Goal: Transaction & Acquisition: Subscribe to service/newsletter

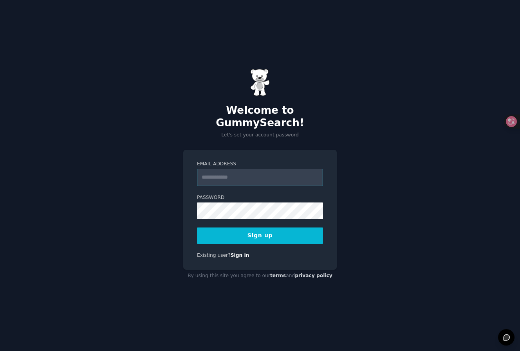
paste input "**********"
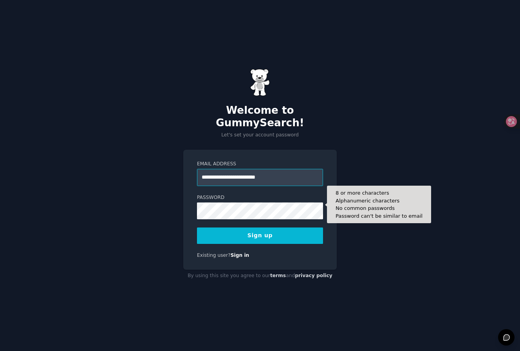
type input "**********"
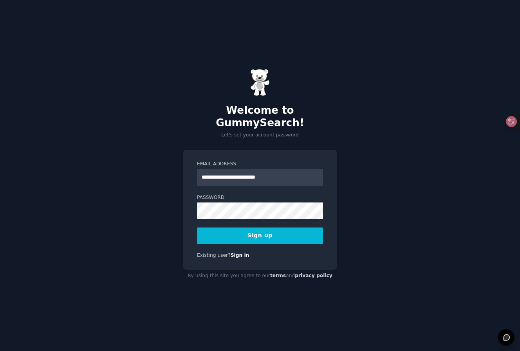
drag, startPoint x: 270, startPoint y: 223, endPoint x: 270, endPoint y: 227, distance: 4.0
click at [270, 228] on button "Sign up" at bounding box center [260, 236] width 126 height 16
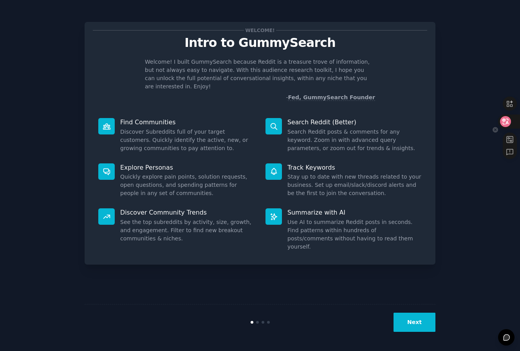
click at [509, 123] on icon at bounding box center [505, 121] width 11 height 11
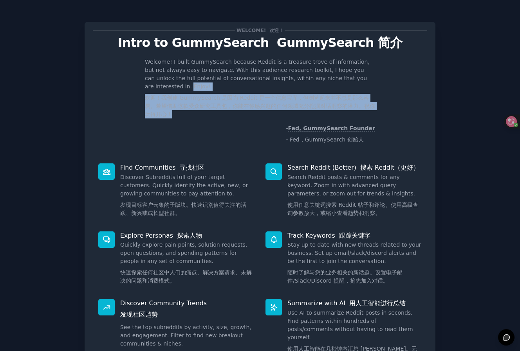
drag, startPoint x: 168, startPoint y: 110, endPoint x: 123, endPoint y: 90, distance: 49.0
click at [123, 90] on div "Welcome! I built GummySearch because Reddit is a treasure trove of information,…" at bounding box center [260, 102] width 334 height 89
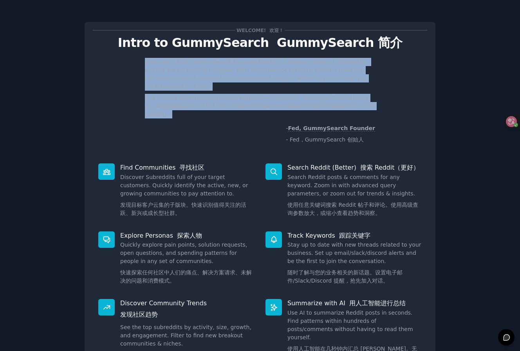
drag, startPoint x: 125, startPoint y: 67, endPoint x: 222, endPoint y: 121, distance: 111.6
click at [222, 121] on div "Welcome! I built GummySearch because Reddit is a treasure trove of information,…" at bounding box center [260, 102] width 334 height 89
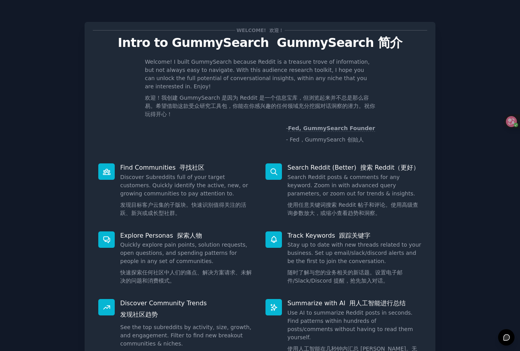
click at [222, 121] on p "Welcome! I built GummySearch because Reddit is a treasure trove of information,…" at bounding box center [260, 90] width 230 height 64
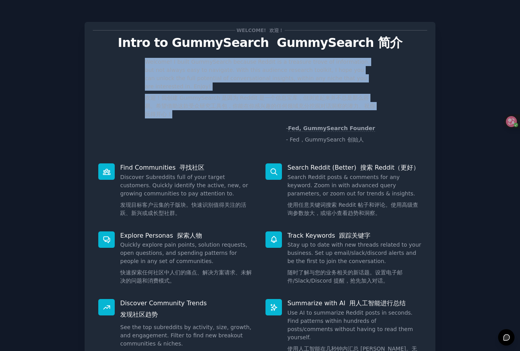
drag, startPoint x: 170, startPoint y: 96, endPoint x: 112, endPoint y: 56, distance: 70.9
click at [112, 56] on div "Welcome! 欢迎！ Intro to GummySearch GummySearch 简介 Welcome! I built GummySearch b…" at bounding box center [260, 88] width 334 height 117
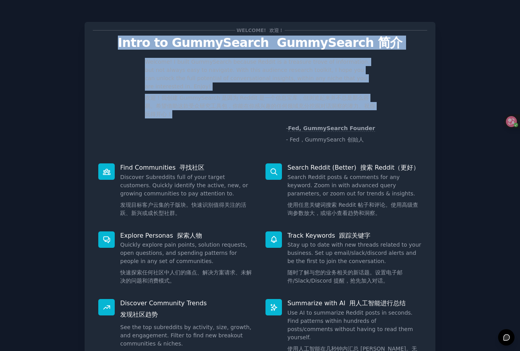
drag, startPoint x: 90, startPoint y: 35, endPoint x: 226, endPoint y: 124, distance: 162.5
click at [226, 124] on div "Welcome! 欢迎！ Intro to GummySearch GummySearch 简介 Welcome! I built GummySearch b…" at bounding box center [260, 203] width 351 height 363
click at [226, 124] on p "- Fed, GummySearch Founder - Fed，GummySearch 创始人" at bounding box center [260, 135] width 230 height 23
drag, startPoint x: 226, startPoint y: 124, endPoint x: 92, endPoint y: 37, distance: 159.2
click at [93, 37] on div "Welcome! 欢迎！ Intro to GummySearch GummySearch 简介 Welcome! I built GummySearch b…" at bounding box center [260, 88] width 334 height 117
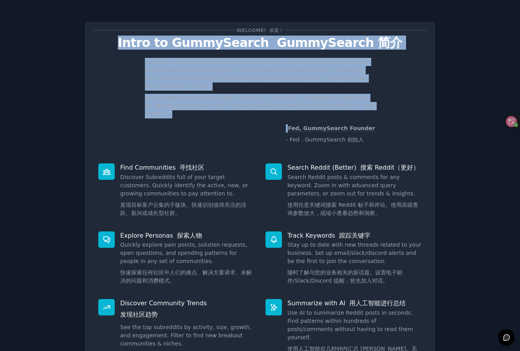
click at [93, 37] on p "Intro to GummySearch GummySearch 简介" at bounding box center [260, 43] width 334 height 14
drag, startPoint x: 223, startPoint y: 111, endPoint x: 245, endPoint y: 123, distance: 24.7
click at [241, 121] on div "Welcome! 欢迎！ Intro to GummySearch GummySearch 简介 Welcome! I built GummySearch b…" at bounding box center [260, 88] width 334 height 117
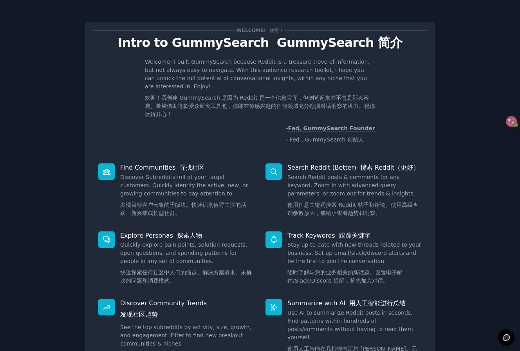
click at [245, 123] on div "Welcome! I built GummySearch because Reddit is a treasure trove of information,…" at bounding box center [260, 102] width 334 height 89
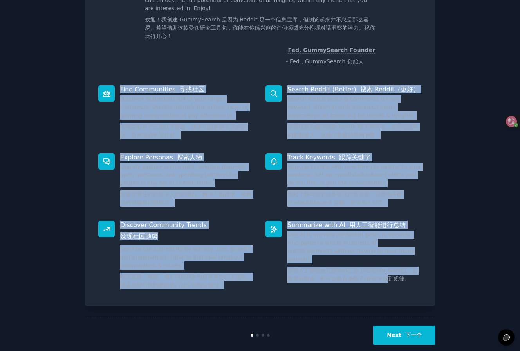
drag, startPoint x: 136, startPoint y: 86, endPoint x: 421, endPoint y: 289, distance: 349.9
click at [421, 289] on div "Welcome! 欢迎！ Intro to GummySearch GummySearch 简介 Welcome! I built GummySearch b…" at bounding box center [260, 125] width 351 height 363
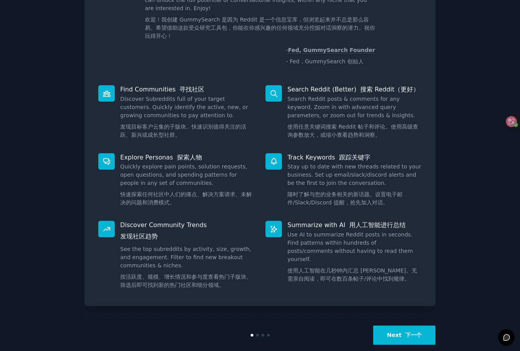
click at [421, 289] on div "Summarize with AI 用人工智能进行总结 Use AI to summarize Reddit posts in seconds. Find p…" at bounding box center [343, 257] width 167 height 83
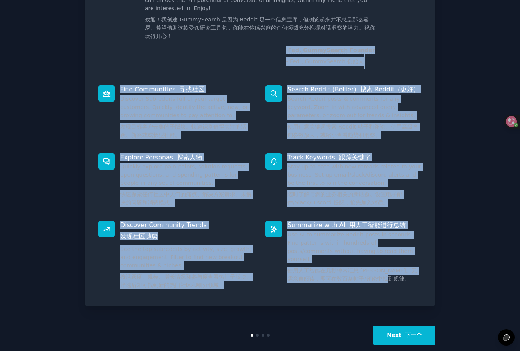
drag, startPoint x: 324, startPoint y: 197, endPoint x: 170, endPoint y: 43, distance: 217.7
click at [170, 43] on div "Welcome! 欢迎！ Intro to GummySearch GummySearch 简介 Welcome! I built GummySearch b…" at bounding box center [260, 125] width 351 height 363
click at [170, 43] on p "Welcome! I built GummySearch because Reddit is a treasure trove of information,…" at bounding box center [260, 12] width 230 height 64
drag, startPoint x: 112, startPoint y: 65, endPoint x: 417, endPoint y: 272, distance: 368.7
click at [418, 271] on div "Welcome! 欢迎！ Intro to GummySearch GummySearch 简介 Welcome! I built GummySearch b…" at bounding box center [260, 125] width 351 height 363
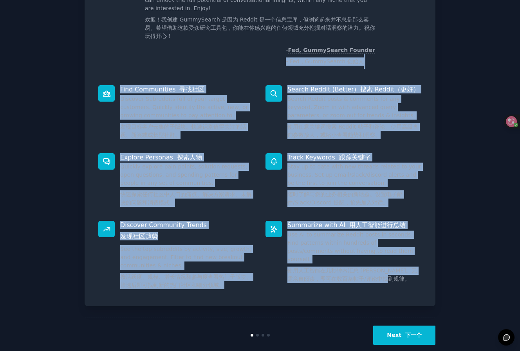
click at [417, 272] on font "使用人工智能在几秒钟内汇总 [PERSON_NAME]。无需亲自阅读，即可在数百条帖子/评论中找到规律。" at bounding box center [354, 275] width 134 height 16
drag, startPoint x: 373, startPoint y: 257, endPoint x: 153, endPoint y: 70, distance: 288.4
click at [153, 70] on div "Welcome! 欢迎！ Intro to GummySearch GummySearch 简介 Welcome! I built GummySearch b…" at bounding box center [260, 125] width 351 height 363
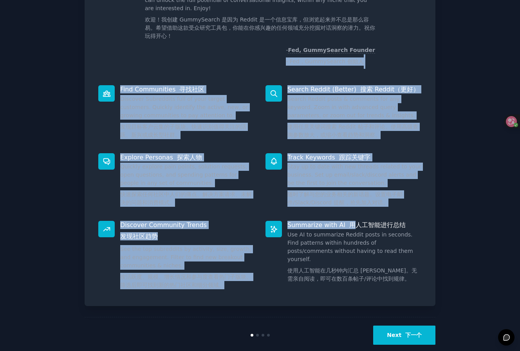
drag, startPoint x: 127, startPoint y: 60, endPoint x: 352, endPoint y: 223, distance: 278.5
click at [351, 222] on div "Welcome! 欢迎！ Intro to GummySearch GummySearch 简介 Welcome! I built GummySearch b…" at bounding box center [260, 125] width 351 height 363
click at [353, 225] on font "用人工智能进行总结" at bounding box center [377, 224] width 56 height 7
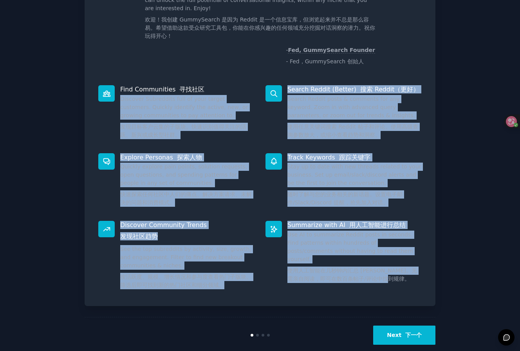
drag, startPoint x: 396, startPoint y: 287, endPoint x: 202, endPoint y: 86, distance: 279.5
click at [202, 86] on div "Find Communities 寻找社区 Discover Subreddits full of your target customers. Quickl…" at bounding box center [260, 189] width 334 height 218
click at [202, 83] on div "Find Communities 寻找社区 Discover Subreddits full of your target customers. Quickl…" at bounding box center [176, 114] width 167 height 68
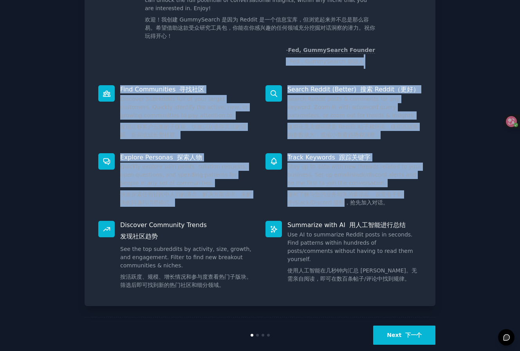
drag, startPoint x: 197, startPoint y: 63, endPoint x: 362, endPoint y: 218, distance: 226.1
click at [349, 206] on div "Welcome! 欢迎！ Intro to GummySearch GummySearch 简介 Welcome! I built GummySearch b…" at bounding box center [260, 125] width 351 height 363
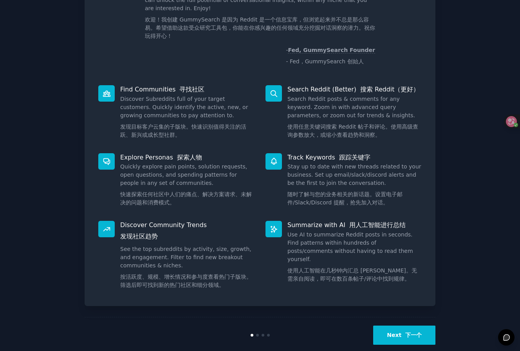
click at [362, 218] on div "Summarize with AI 用人工智能进行总结 Use AI to summarize Reddit posts in seconds. Find p…" at bounding box center [343, 257] width 167 height 83
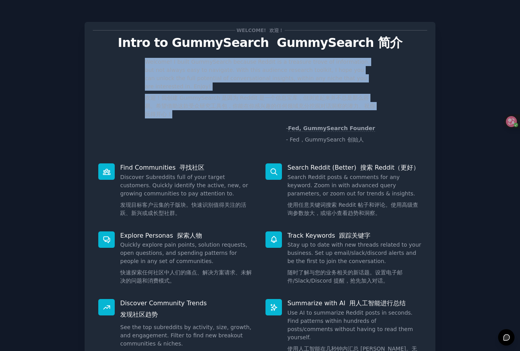
drag, startPoint x: 180, startPoint y: 107, endPoint x: 136, endPoint y: 62, distance: 62.8
click at [136, 62] on div "Welcome! I built GummySearch because Reddit is a treasure trove of information,…" at bounding box center [260, 102] width 334 height 89
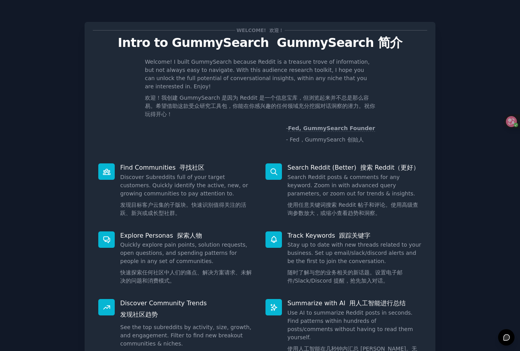
click at [203, 121] on p "Welcome! I built GummySearch because Reddit is a treasure trove of information,…" at bounding box center [260, 90] width 230 height 64
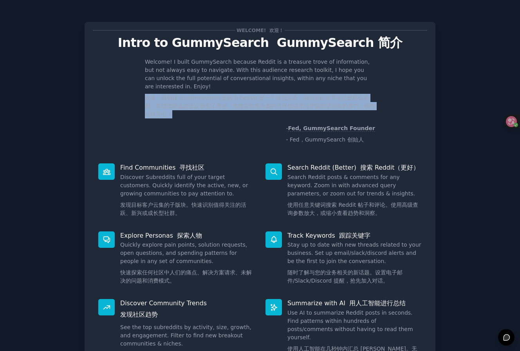
drag, startPoint x: 189, startPoint y: 114, endPoint x: 140, endPoint y: 101, distance: 50.4
click at [140, 101] on div "Welcome! I built GummySearch because Reddit is a treasure trove of information,…" at bounding box center [260, 102] width 334 height 89
copy font "欢迎！我创建 GummySearch 是因为 Reddit 是一个信息宝库，但浏览起来并不总是那么容易。希望借助这款受众研究工具包，你能在你感兴趣的任何领域充…"
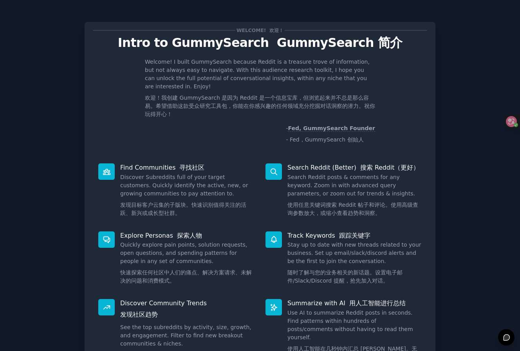
drag, startPoint x: 263, startPoint y: 145, endPoint x: 276, endPoint y: 150, distance: 14.6
click at [263, 145] on p "- Fed, GummySearch Founder - Fed，GummySearch 创始人" at bounding box center [260, 135] width 230 height 23
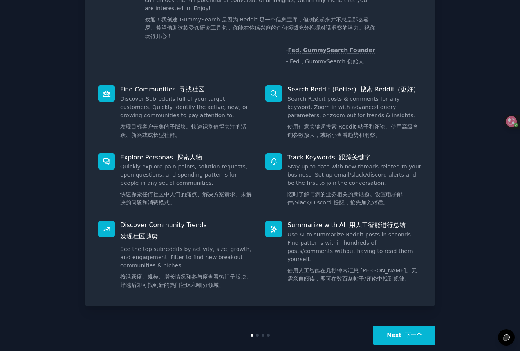
click at [397, 330] on button "Next 下一个" at bounding box center [404, 335] width 62 height 19
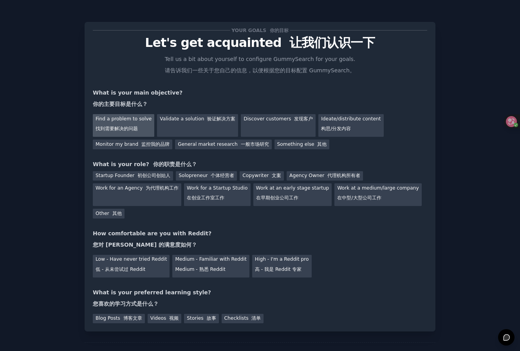
click at [108, 116] on div "Find a problem to solve 找到需要解决的问题" at bounding box center [123, 125] width 61 height 23
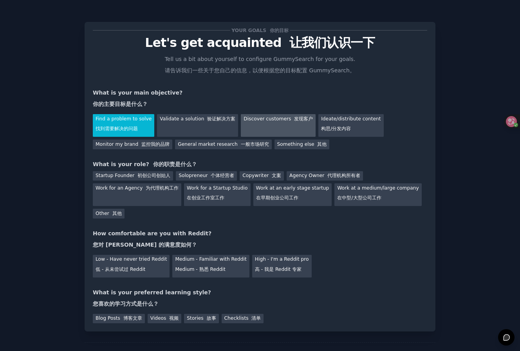
click at [299, 125] on div "Discover customers 发现客户" at bounding box center [278, 125] width 75 height 23
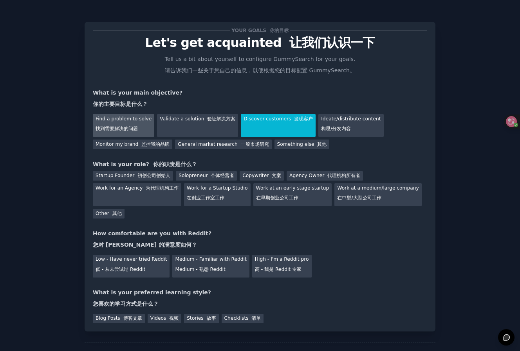
click at [119, 123] on div "Find a problem to solve 找到需要解决的问题" at bounding box center [123, 125] width 61 height 23
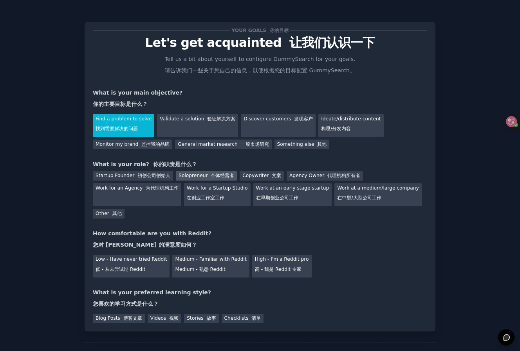
click at [214, 177] on font "个体经营者" at bounding box center [222, 175] width 23 height 5
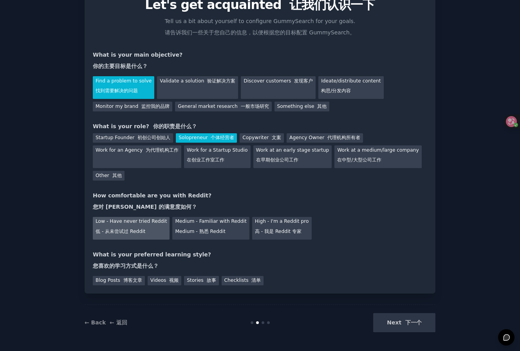
click at [165, 235] on div "Low - Have never tried Reddit 低 - 从未尝试过 Reddit" at bounding box center [131, 228] width 77 height 23
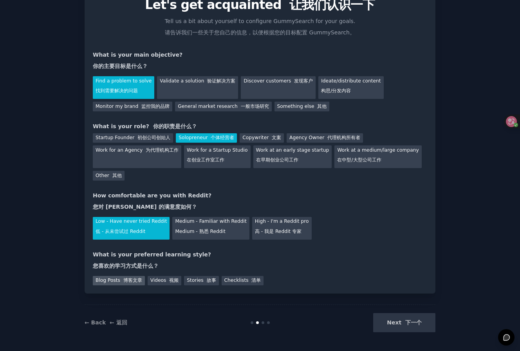
click at [135, 283] on font "博客文章" at bounding box center [132, 280] width 19 height 5
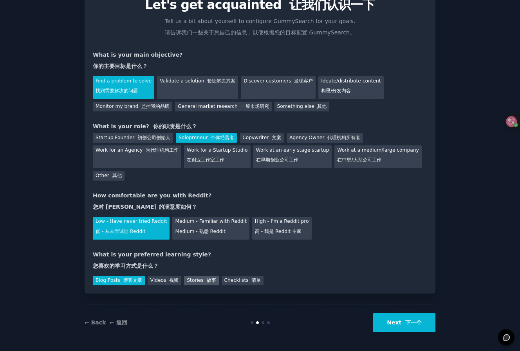
click at [184, 284] on div "Stories 故事" at bounding box center [201, 281] width 34 height 10
click at [167, 285] on div "Videos 视频" at bounding box center [165, 281] width 34 height 10
click at [110, 278] on div "Blog Posts 博客文章" at bounding box center [119, 281] width 52 height 10
click at [390, 322] on button "Next 下一个" at bounding box center [404, 322] width 62 height 19
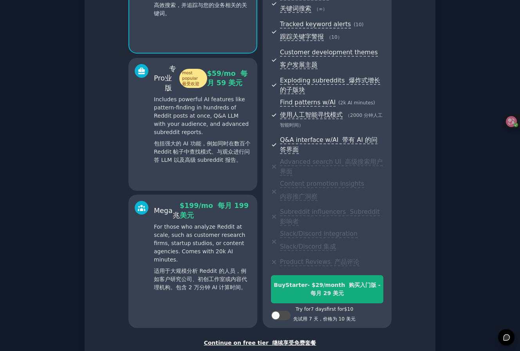
scroll to position [230, 0]
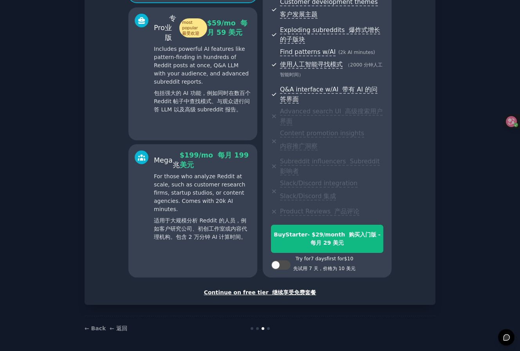
click at [261, 293] on div "Continue on free tier 继续享受免费套餐" at bounding box center [260, 293] width 334 height 8
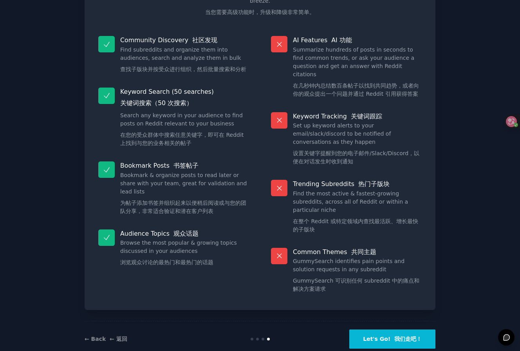
scroll to position [39, 0]
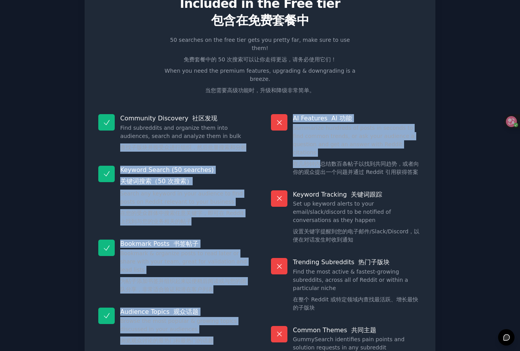
drag, startPoint x: 120, startPoint y: 135, endPoint x: 318, endPoint y: 147, distance: 198.3
click at [318, 147] on div "Community Discovery 社区发现 Find subreddits and organize them into audiences, sear…" at bounding box center [260, 245] width 334 height 272
click at [318, 161] on font "在几秒钟内总结数百条帖子以找到共同趋势，或者向你的观众提出一个问题并通过 Reddit 引用获得答案" at bounding box center [356, 168] width 126 height 14
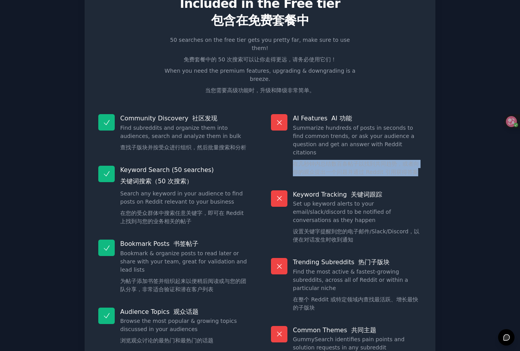
drag, startPoint x: 290, startPoint y: 144, endPoint x: 466, endPoint y: 155, distance: 176.4
click at [466, 155] on div "Free plan info 免费计划信息 Included in the Free tier 包含在免费套餐中 50 searches on the fre…" at bounding box center [260, 204] width 498 height 464
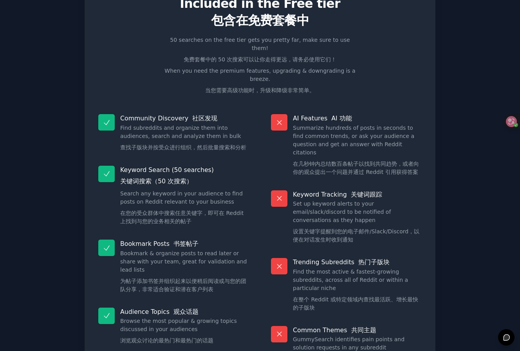
click at [466, 155] on div "Free plan info 免费计划信息 Included in the Free tier 包含在免费套餐中 50 searches on the fre…" at bounding box center [260, 204] width 498 height 464
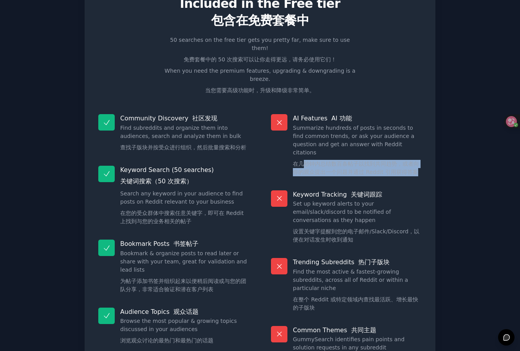
drag, startPoint x: 414, startPoint y: 156, endPoint x: 299, endPoint y: 144, distance: 116.1
click at [299, 144] on div "Free plan info 免费计划信息 Included in the Free tier 包含在免费套餐中 50 searches on the fre…" at bounding box center [260, 204] width 498 height 464
click at [299, 161] on font "在几秒钟内总结数百条帖子以找到共同趋势，或者向你的观众提出一个问题并通过 Reddit 引用获得答案" at bounding box center [356, 168] width 126 height 14
drag, startPoint x: 315, startPoint y: 151, endPoint x: 423, endPoint y: 172, distance: 109.6
click at [405, 169] on dl "AI Features AI 功能 Summarize hundreds of posts in seconds to find common trends,…" at bounding box center [346, 245] width 162 height 272
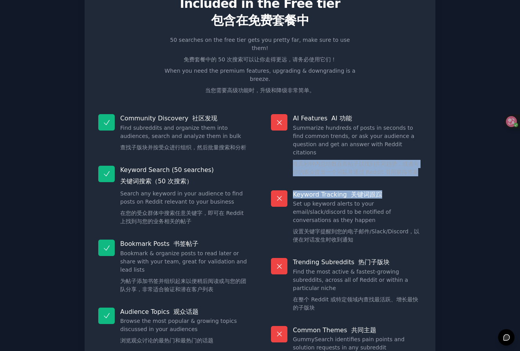
drag, startPoint x: 423, startPoint y: 172, endPoint x: 394, endPoint y: 161, distance: 31.5
click at [423, 185] on div "Keyword Tracking 关键词跟踪 Set up keyword alerts to your email/slack/discord to be …" at bounding box center [346, 219] width 162 height 68
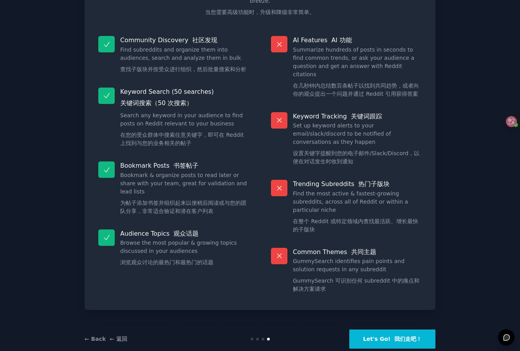
click at [354, 180] on font at bounding box center [356, 183] width 4 height 7
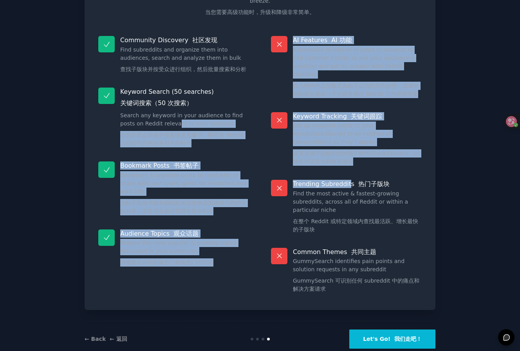
drag, startPoint x: 176, startPoint y: 119, endPoint x: 158, endPoint y: 115, distance: 18.5
click at [165, 117] on div "Community Discovery 社区发现 Find subreddits and organize them into audiences, sear…" at bounding box center [260, 167] width 334 height 272
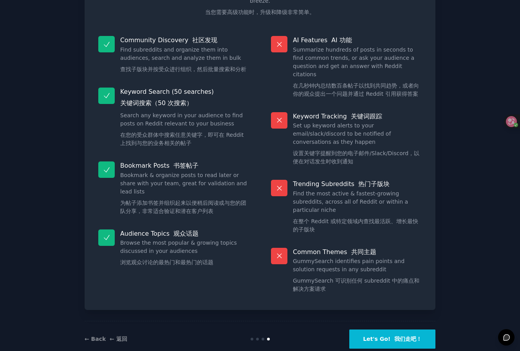
click at [157, 115] on dd "Search any keyword in your audience to find posts on Reddit relevant to your bu…" at bounding box center [184, 131] width 129 height 39
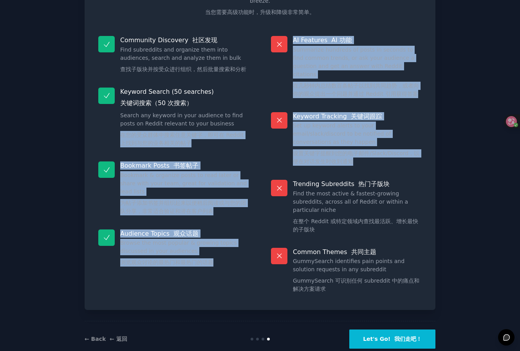
drag, startPoint x: 122, startPoint y: 126, endPoint x: 365, endPoint y: 153, distance: 244.0
click at [358, 153] on div "Community Discovery 社区发现 Find subreddits and organize them into audiences, sear…" at bounding box center [260, 167] width 334 height 272
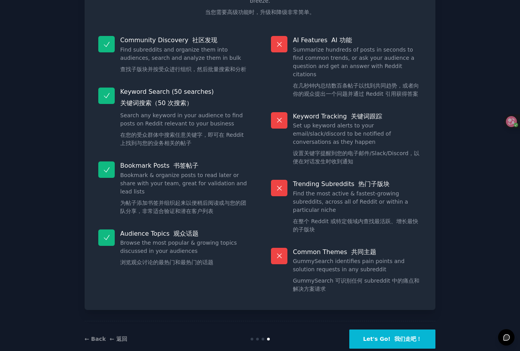
click at [366, 153] on div "Keyword Tracking 关键词跟踪 Set up keyword alerts to your email/slack/discord to be …" at bounding box center [346, 141] width 162 height 68
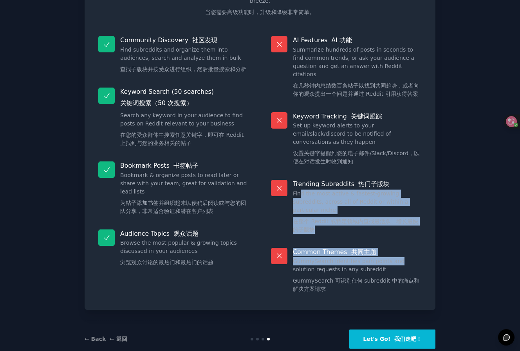
click at [403, 241] on dl "AI Features AI 功能 Summarize hundreds of posts in seconds to find common trends,…" at bounding box center [346, 167] width 162 height 272
click at [401, 243] on div "Common Themes 共同主题 GummySearch identifies pain points and solution requests in …" at bounding box center [346, 273] width 162 height 60
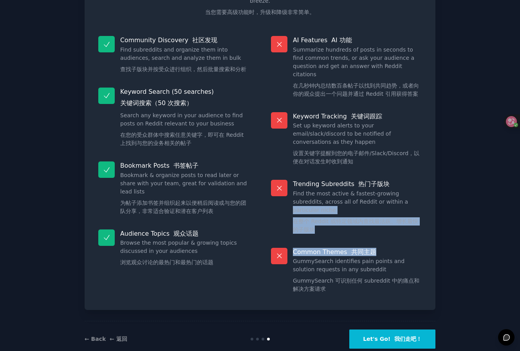
drag, startPoint x: 373, startPoint y: 233, endPoint x: 264, endPoint y: 186, distance: 118.7
click at [272, 192] on dl "AI Features AI 功能 Summarize hundreds of posts in seconds to find common trends,…" at bounding box center [346, 167] width 162 height 272
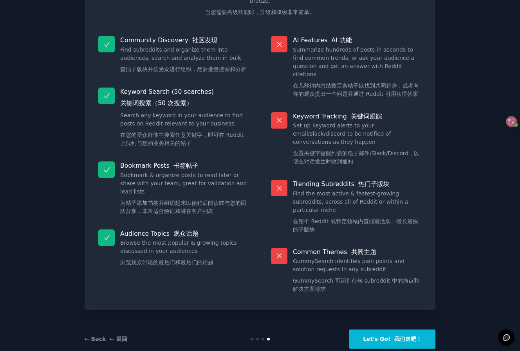
drag, startPoint x: 264, startPoint y: 186, endPoint x: 254, endPoint y: 158, distance: 30.5
click at [263, 185] on div "Community Discovery 社区发现 Find subreddits and organize them into audiences, sear…" at bounding box center [260, 167] width 334 height 272
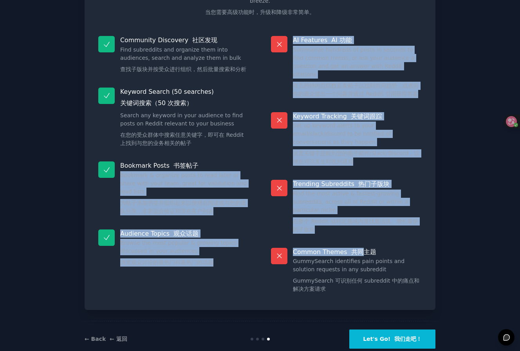
click at [374, 243] on div "Community Discovery 社区发现 Find subreddits and organize them into audiences, sear…" at bounding box center [260, 167] width 334 height 272
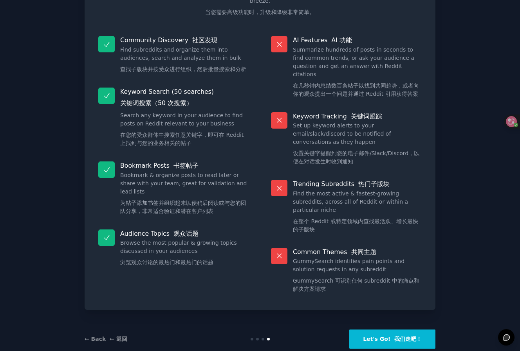
click at [382, 257] on dd "GummySearch identifies pain points and solution requests in any subreddit Gummy…" at bounding box center [357, 276] width 129 height 39
click at [392, 336] on font at bounding box center [392, 339] width 4 height 6
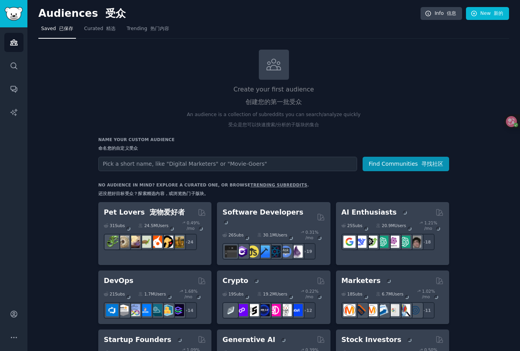
scroll to position [117, 0]
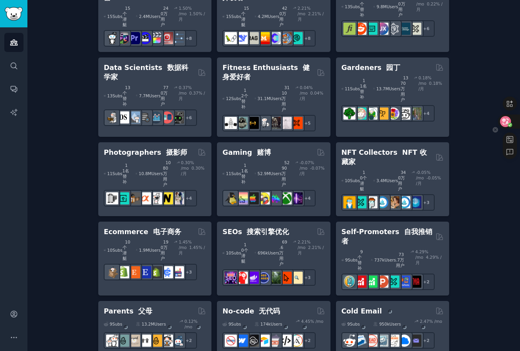
click at [503, 116] on div at bounding box center [508, 122] width 21 height 14
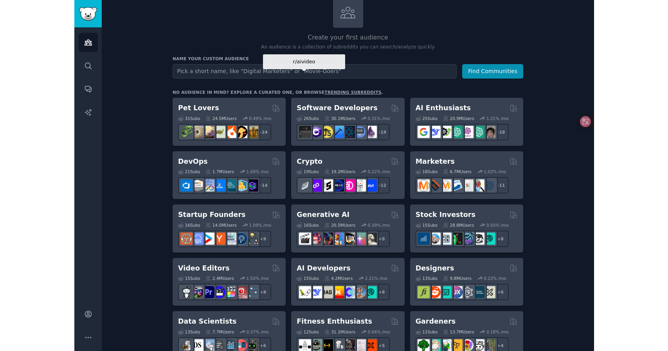
scroll to position [0, 0]
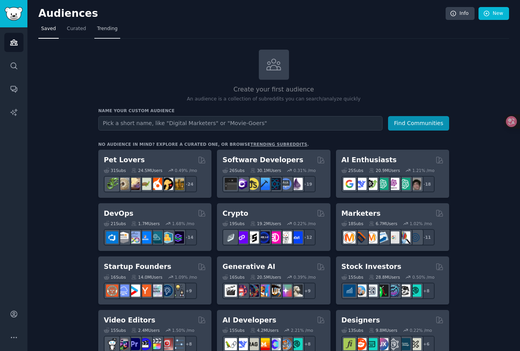
click at [108, 23] on link "Trending" at bounding box center [107, 31] width 26 height 16
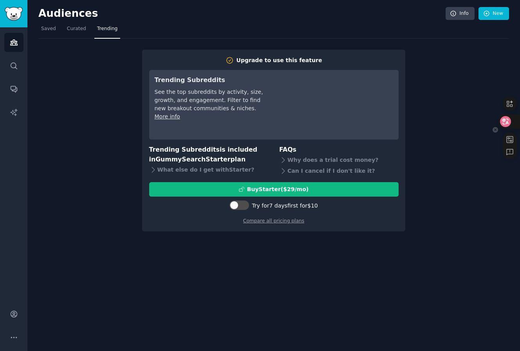
click at [506, 124] on icon at bounding box center [505, 122] width 7 height 6
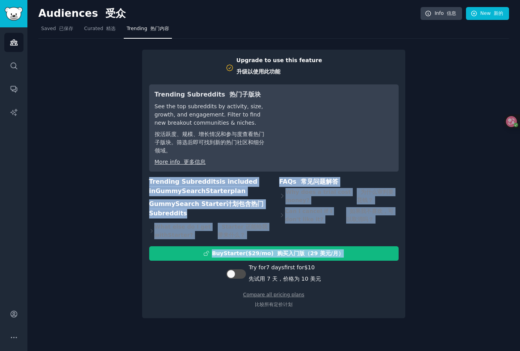
drag, startPoint x: 379, startPoint y: 212, endPoint x: 475, endPoint y: 255, distance: 105.1
click at [475, 255] on div "Upgrade to use this feature 升级以使用此功能 Trending Subreddits 热门子版块 See the top subr…" at bounding box center [273, 179] width 470 height 280
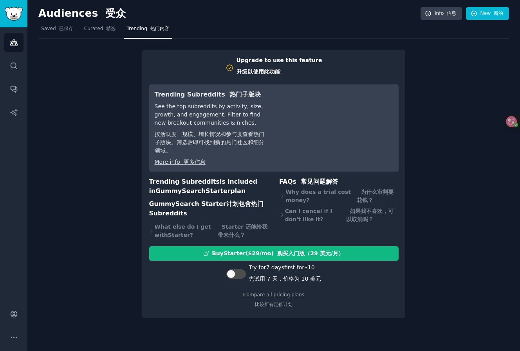
click at [473, 254] on div "Upgrade to use this feature 升级以使用此功能 Trending Subreddits 热门子版块 See the top subr…" at bounding box center [273, 179] width 470 height 280
click at [507, 119] on icon at bounding box center [505, 122] width 8 height 8
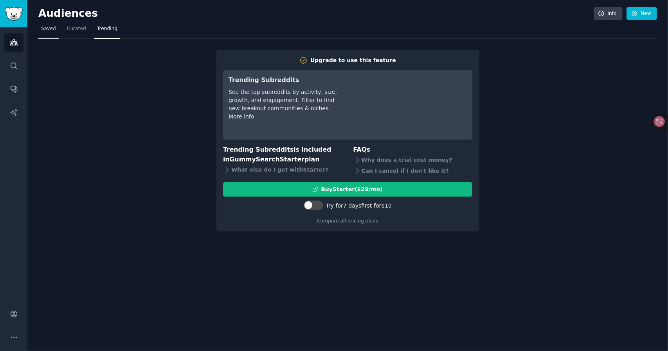
click at [46, 26] on span "Saved" at bounding box center [48, 28] width 15 height 7
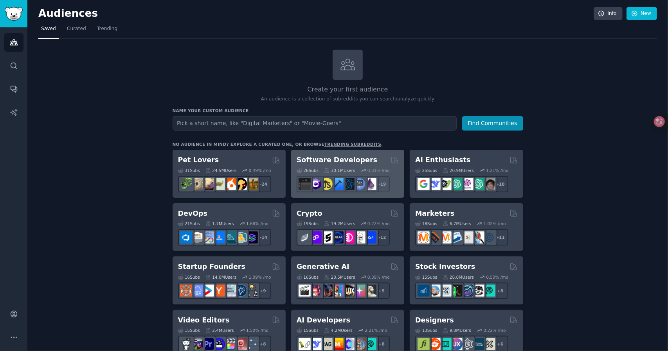
click at [383, 171] on div "0.31 % /mo" at bounding box center [378, 170] width 22 height 5
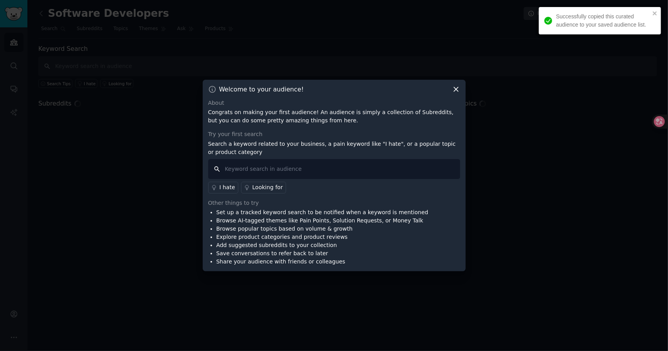
click at [283, 173] on input "text" at bounding box center [334, 169] width 252 height 20
click at [519, 125] on div at bounding box center [656, 122] width 21 height 14
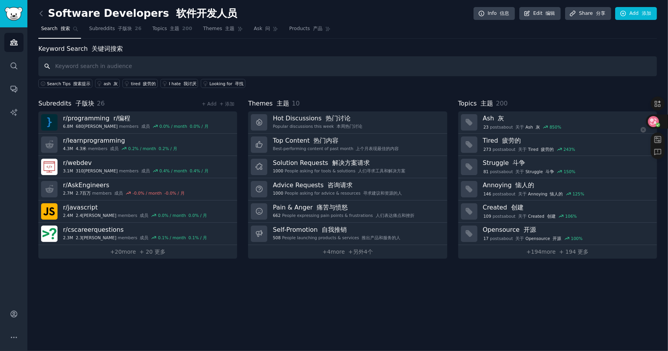
click at [519, 120] on icon at bounding box center [653, 121] width 11 height 11
